Goal: Task Accomplishment & Management: Use online tool/utility

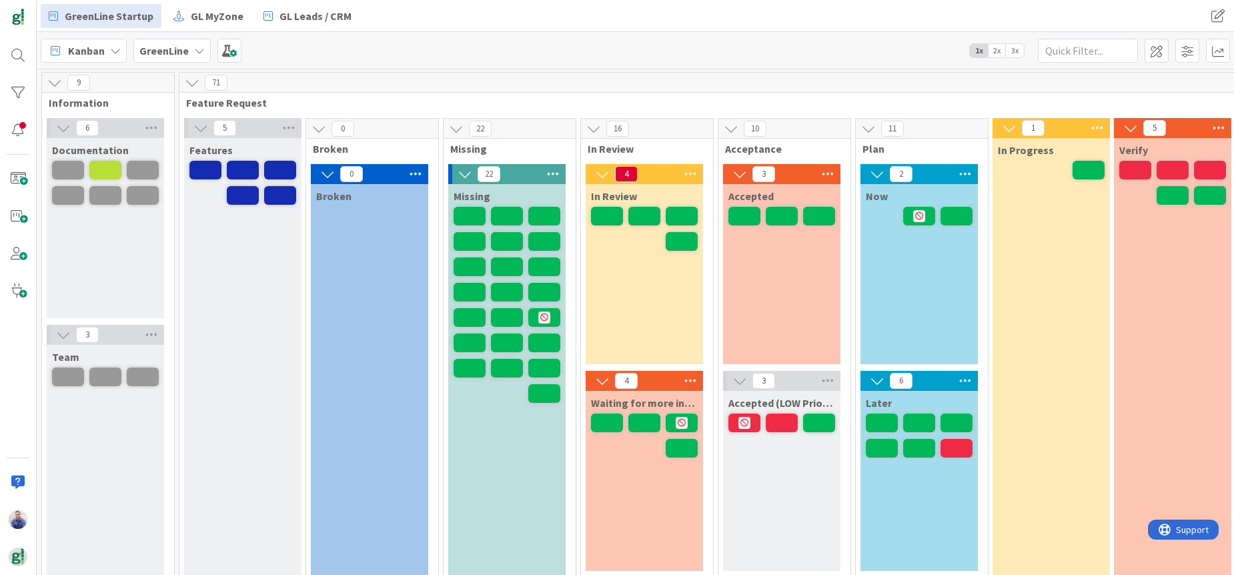
click at [1016, 48] on span "3x" at bounding box center [1015, 50] width 18 height 13
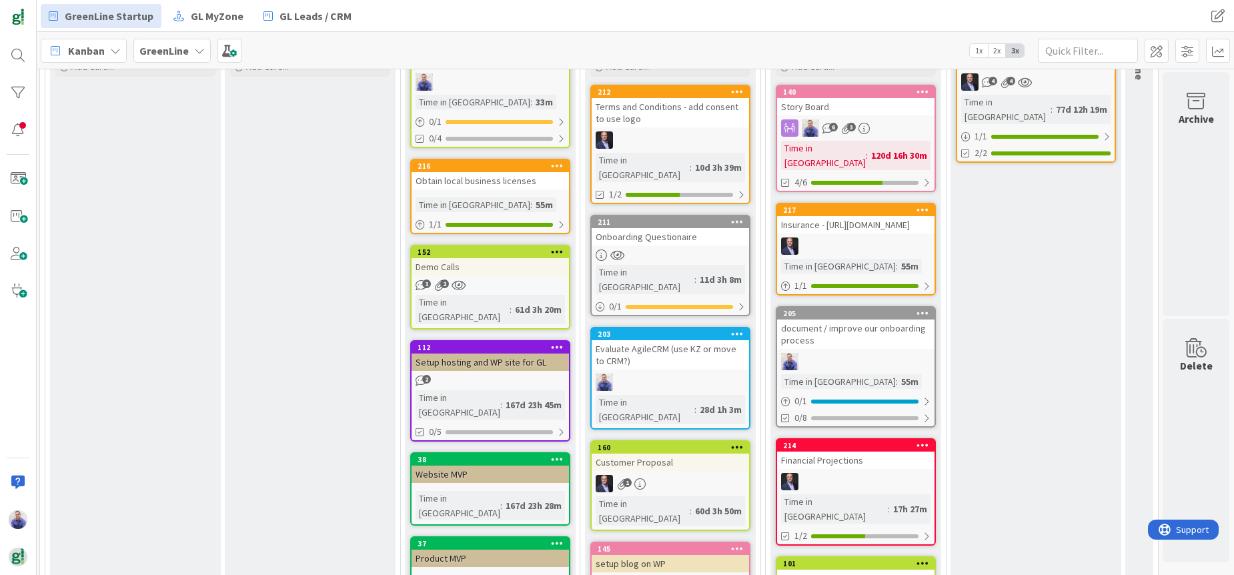
scroll to position [182, 1834]
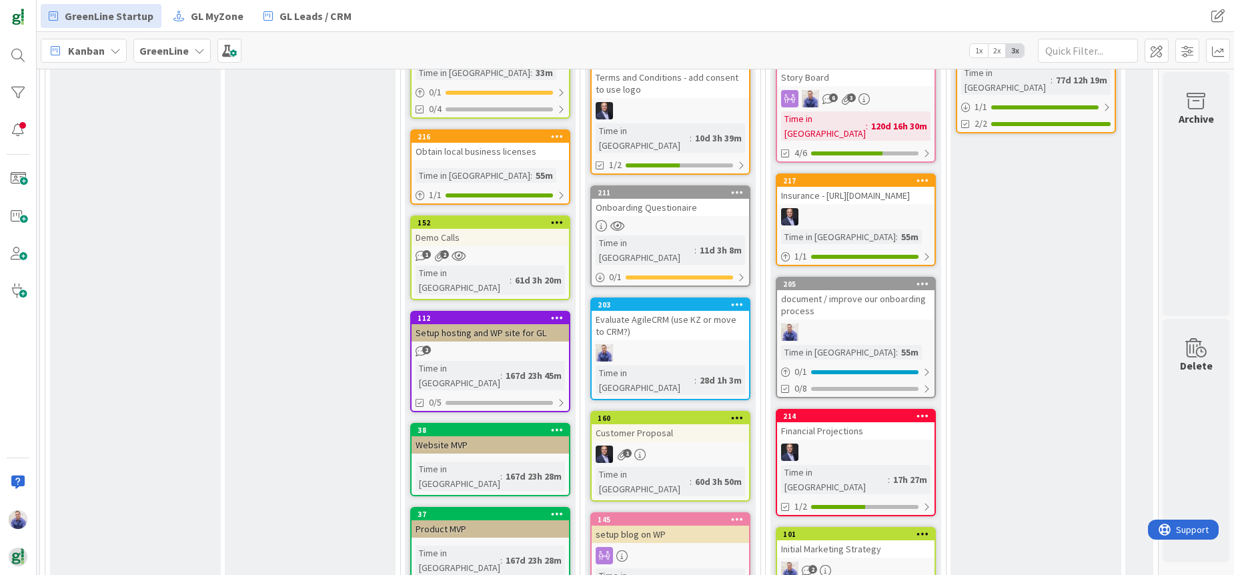
click at [818, 309] on div "document / improve our onboarding process" at bounding box center [855, 304] width 157 height 29
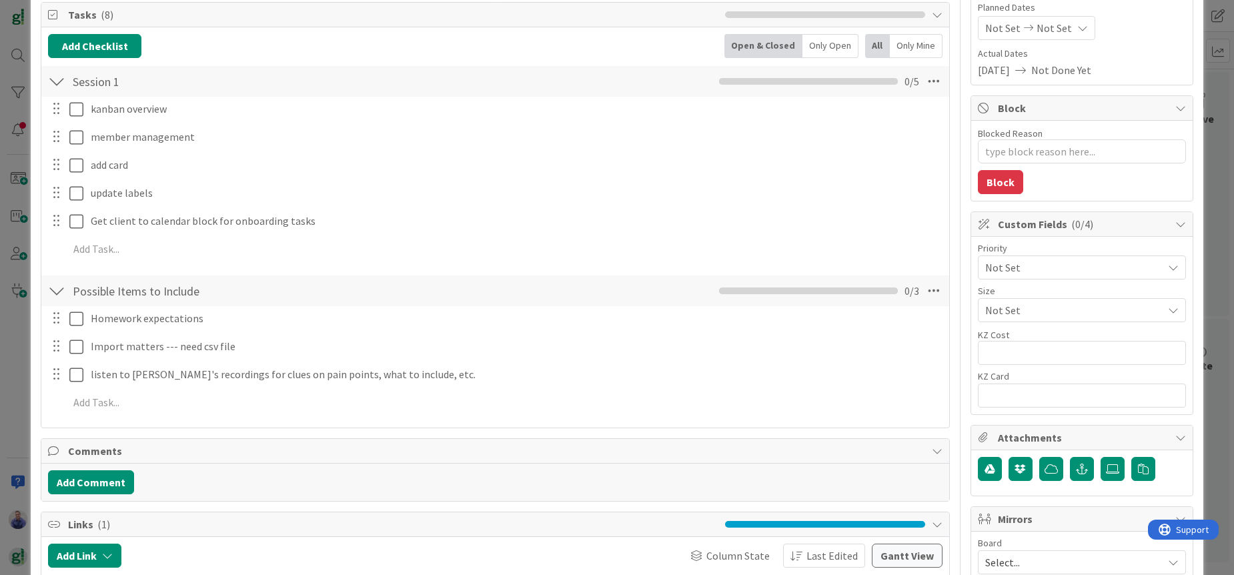
scroll to position [252, 0]
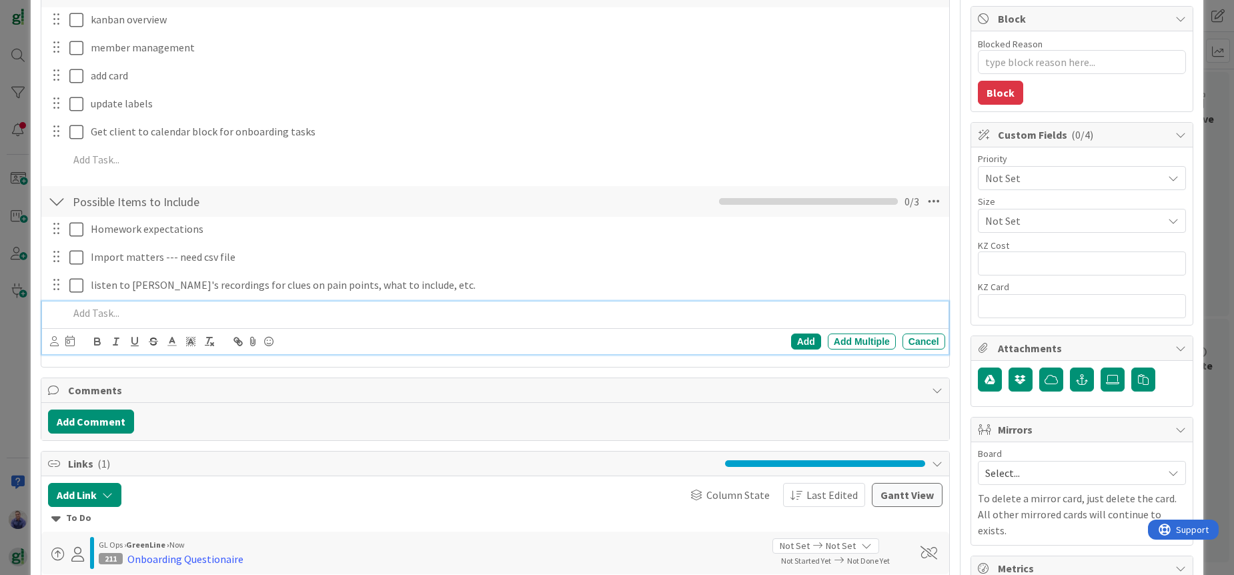
type textarea "x"
click at [89, 312] on p at bounding box center [504, 313] width 871 height 15
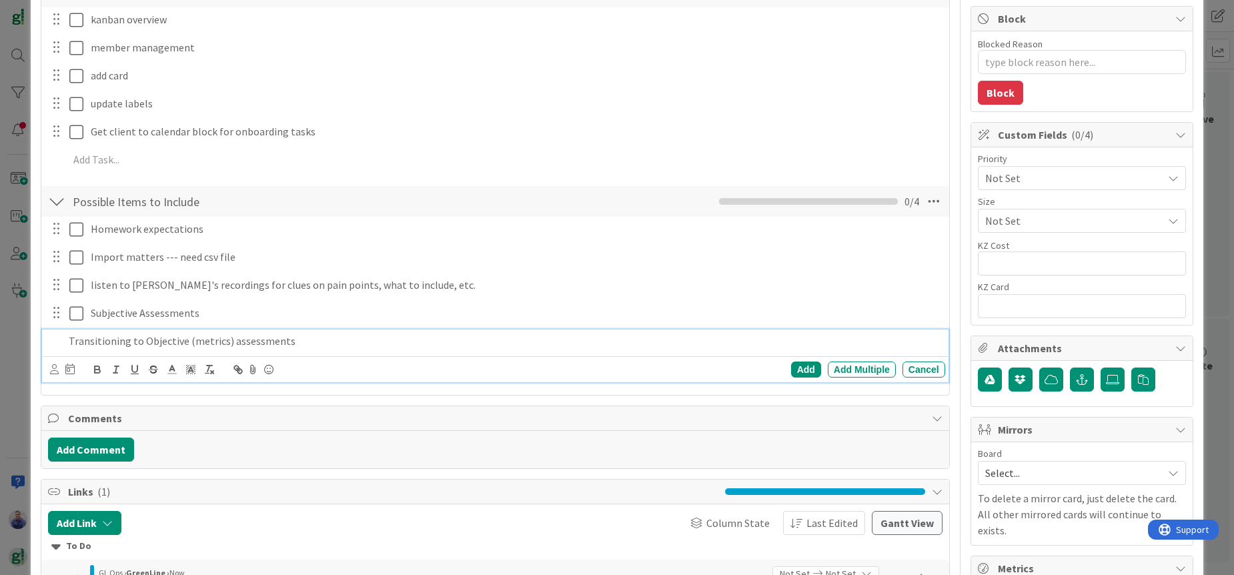
click at [233, 344] on p "Transitioning to Objective (metrics) assessments" at bounding box center [504, 341] width 871 height 15
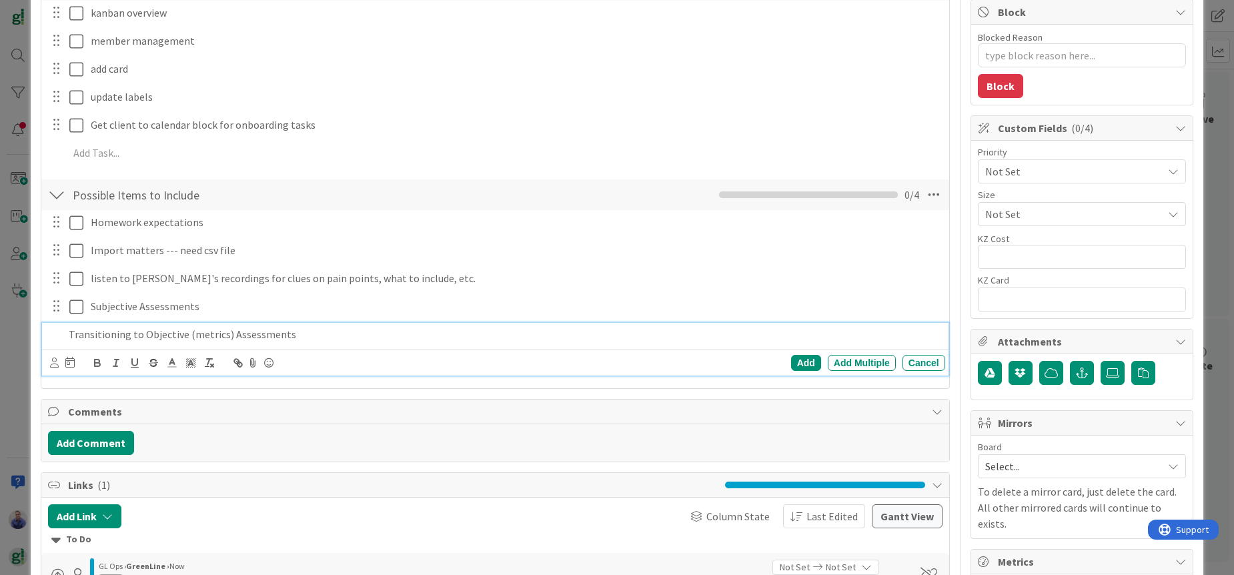
scroll to position [266, 0]
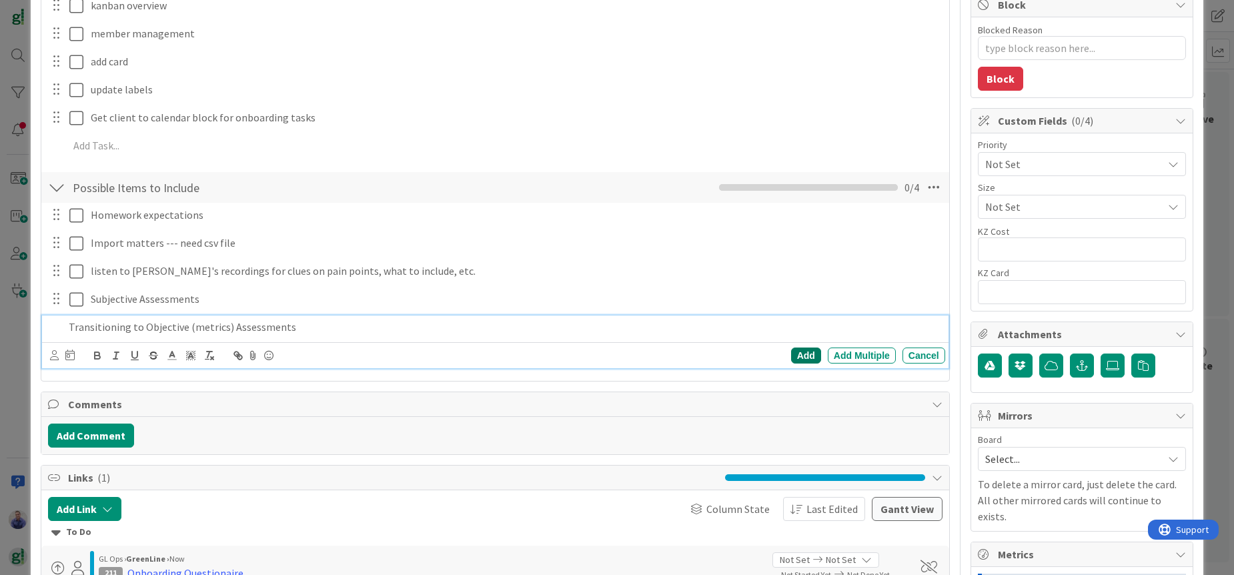
drag, startPoint x: 790, startPoint y: 357, endPoint x: 979, endPoint y: 243, distance: 220.2
click at [791, 357] on div "Add" at bounding box center [806, 356] width 30 height 16
type textarea "x"
